Goal: Task Accomplishment & Management: Manage account settings

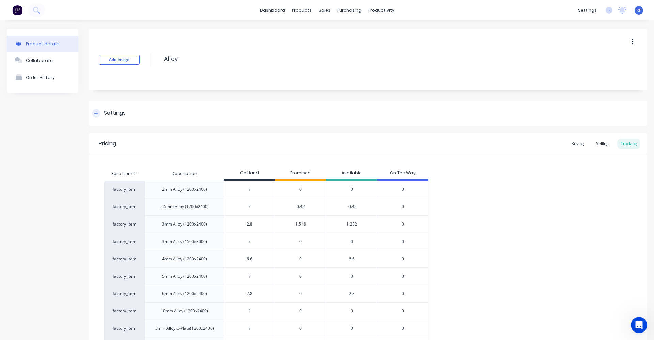
scroll to position [65, 0]
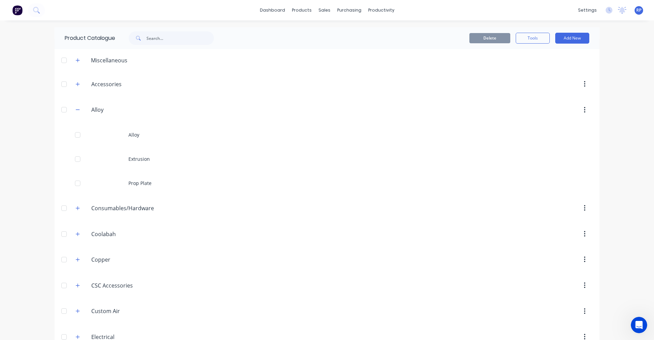
click at [606, 14] on div "settings No new notifications [PERSON_NAME] all as read You have no notificatio…" at bounding box center [613, 10] width 79 height 10
click at [608, 11] on icon at bounding box center [609, 9] width 2 height 3
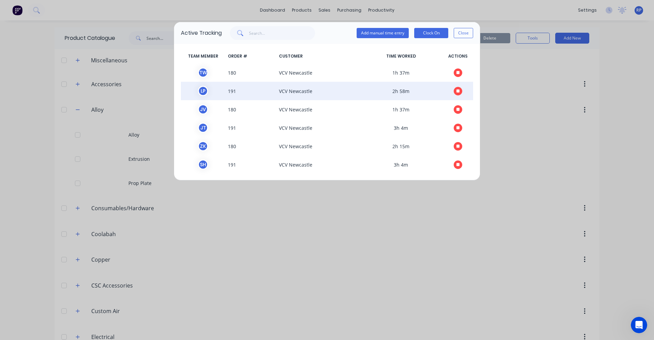
scroll to position [2, 0]
click at [202, 89] on div "L P" at bounding box center [203, 90] width 10 height 10
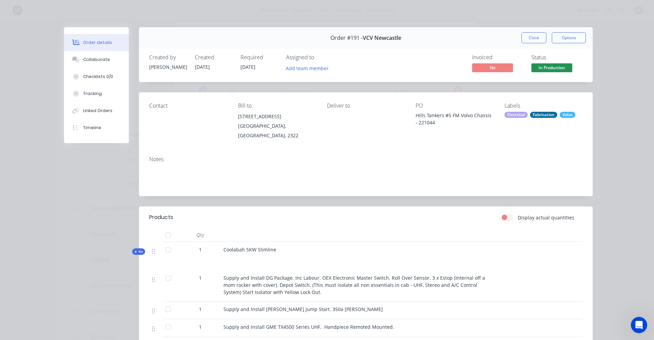
click at [528, 44] on div "Order #191 - VCV Newcastle Close Options" at bounding box center [365, 37] width 453 height 21
click at [530, 40] on button "Close" at bounding box center [533, 37] width 25 height 11
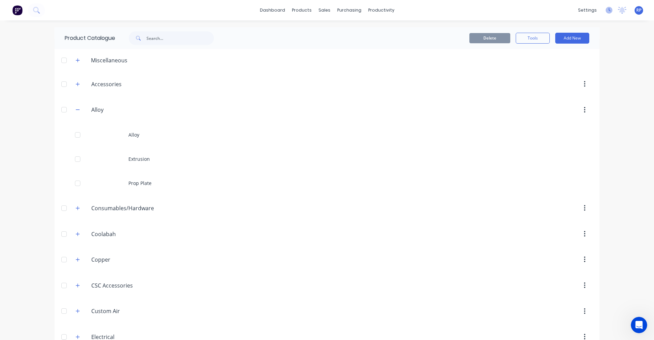
click at [605, 9] on icon at bounding box center [608, 10] width 7 height 7
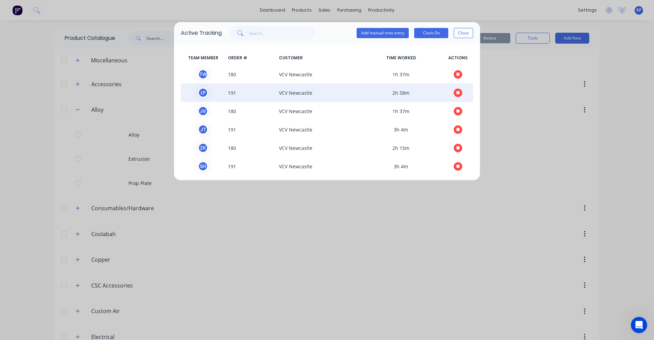
click at [453, 94] on button "button" at bounding box center [457, 93] width 9 height 9
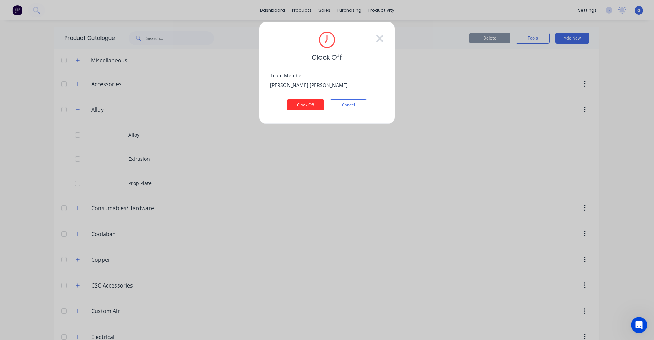
click at [300, 107] on button "Clock Off" at bounding box center [305, 104] width 37 height 11
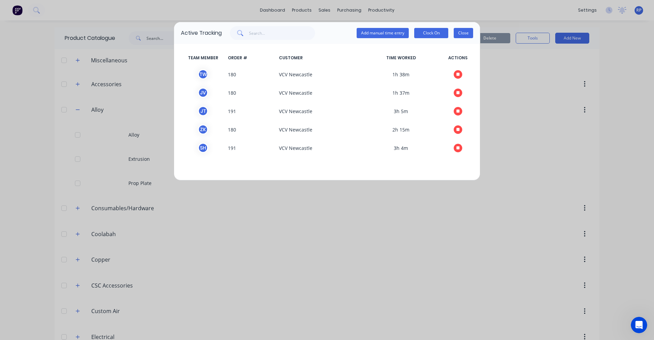
click at [461, 35] on button "Close" at bounding box center [462, 33] width 19 height 10
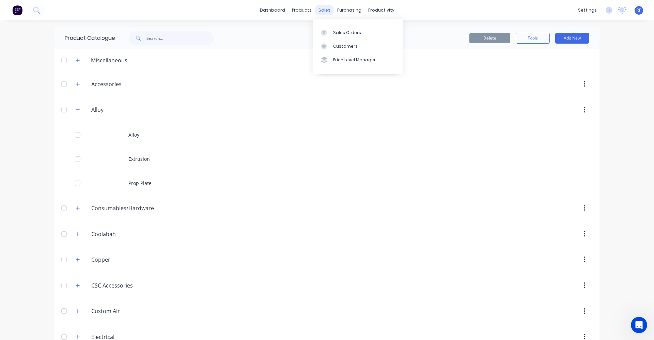
click at [325, 8] on div "sales" at bounding box center [324, 10] width 19 height 10
click at [333, 32] on div "Sales Orders" at bounding box center [347, 33] width 28 height 6
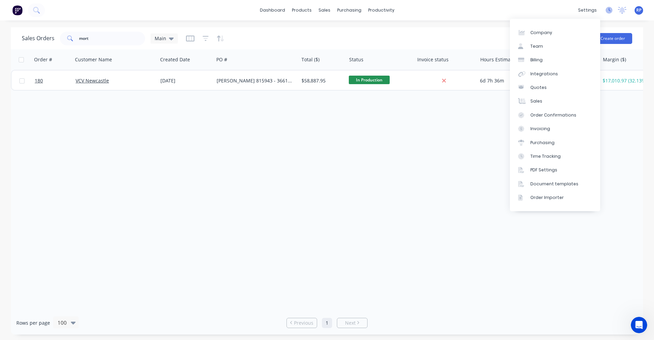
click at [605, 13] on icon at bounding box center [608, 10] width 7 height 7
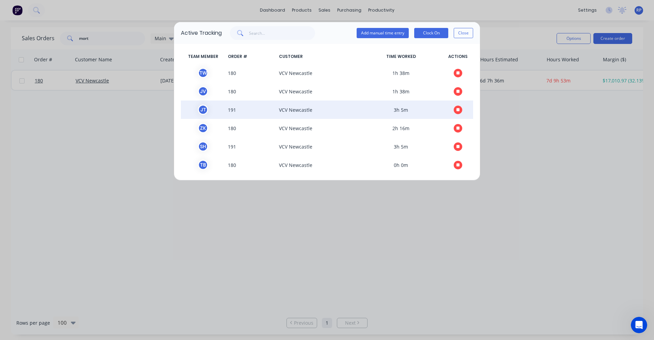
scroll to position [2, 0]
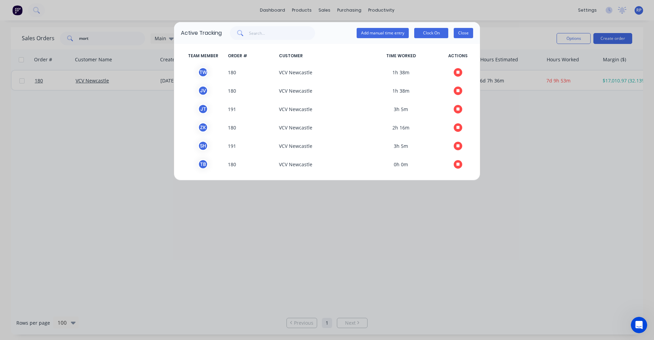
click at [464, 35] on button "Close" at bounding box center [462, 33] width 19 height 10
